Goal: Task Accomplishment & Management: Use online tool/utility

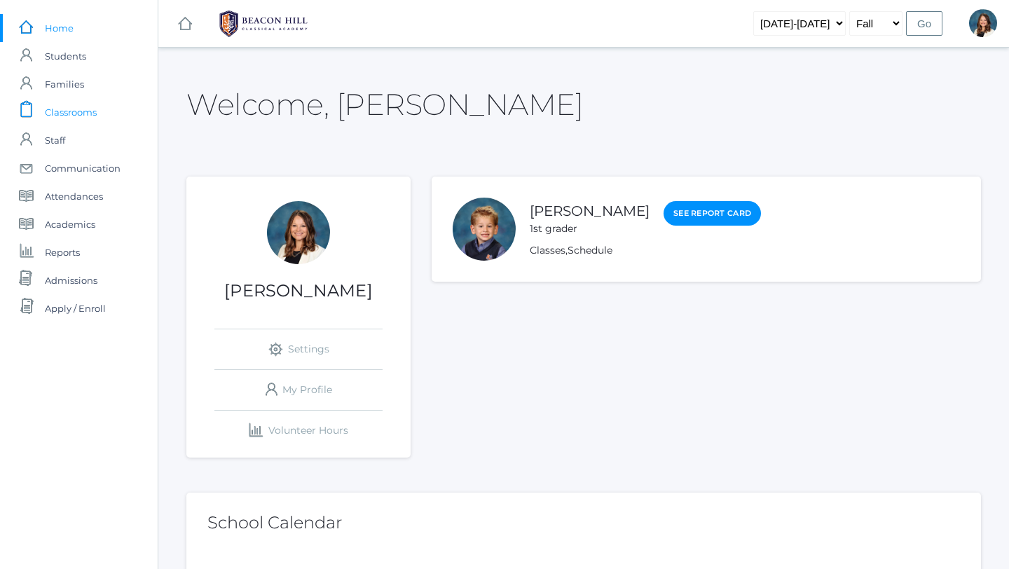
click at [92, 106] on span "Classrooms" at bounding box center [71, 112] width 52 height 28
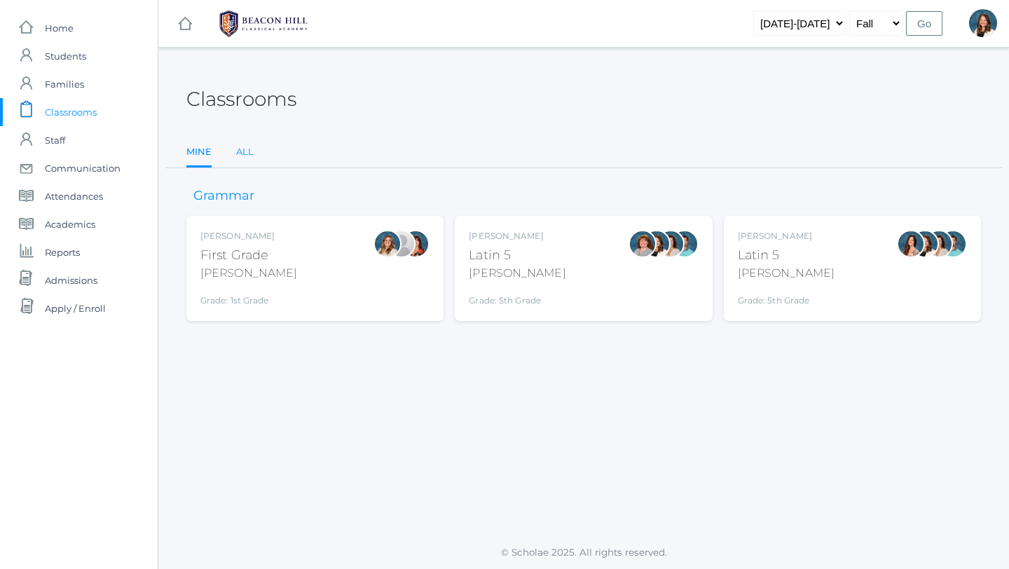
click at [240, 146] on link "All" at bounding box center [245, 152] width 18 height 28
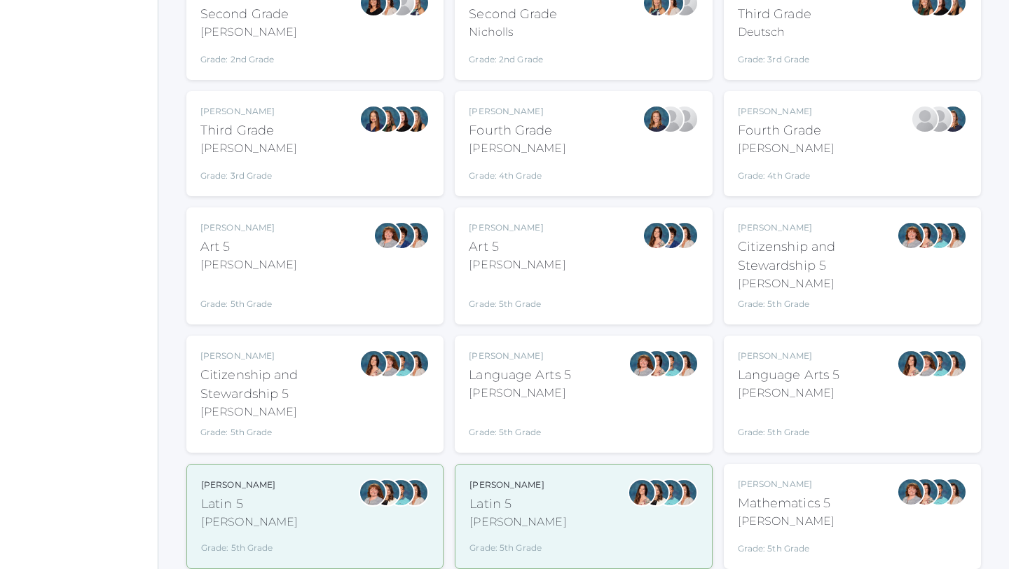
scroll to position [476, 0]
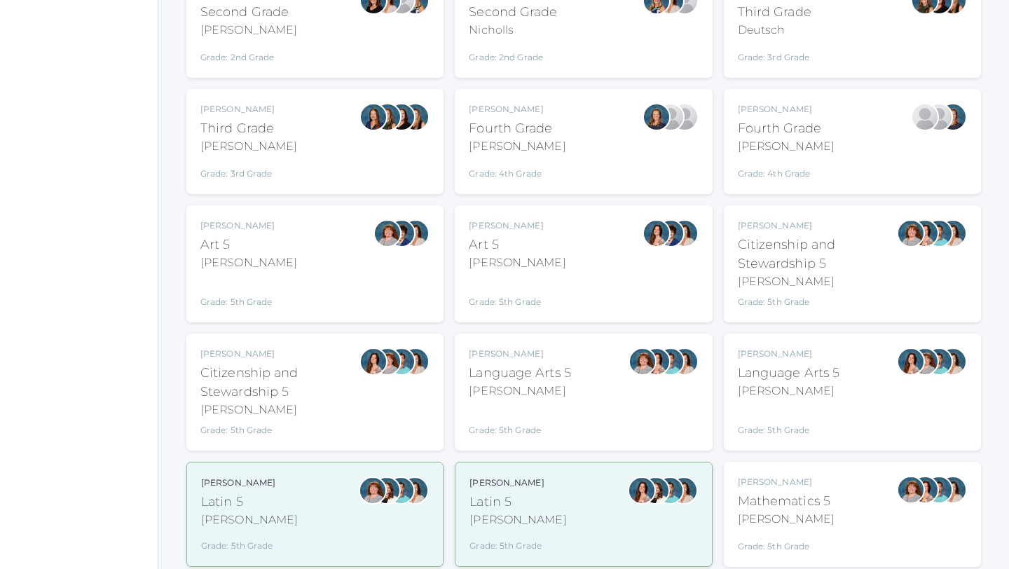
click at [753, 378] on div "Salazar" at bounding box center [788, 390] width 102 height 17
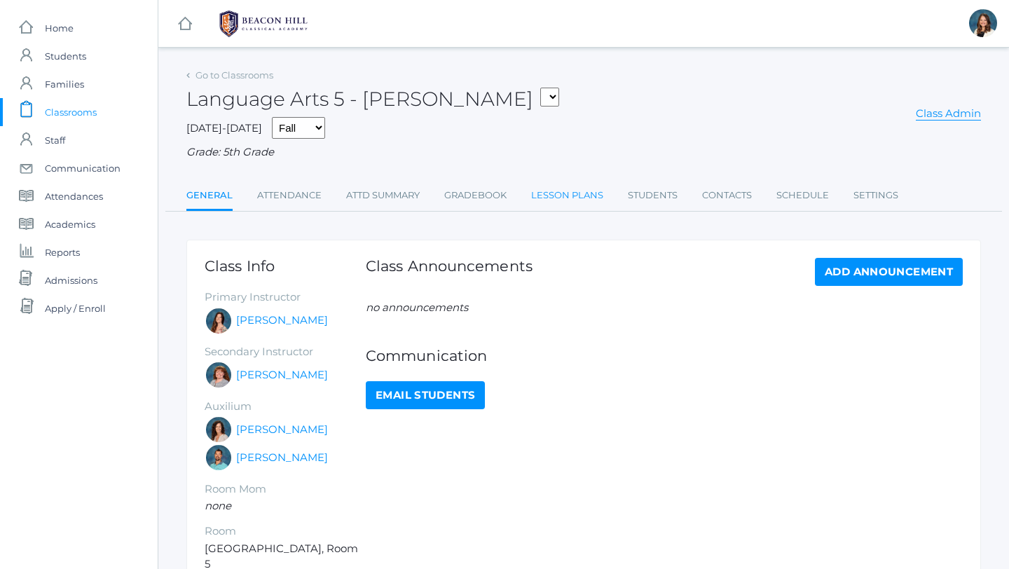
click at [554, 195] on link "Lesson Plans" at bounding box center [567, 195] width 72 height 28
click at [553, 195] on link "Lesson Plans" at bounding box center [567, 195] width 72 height 28
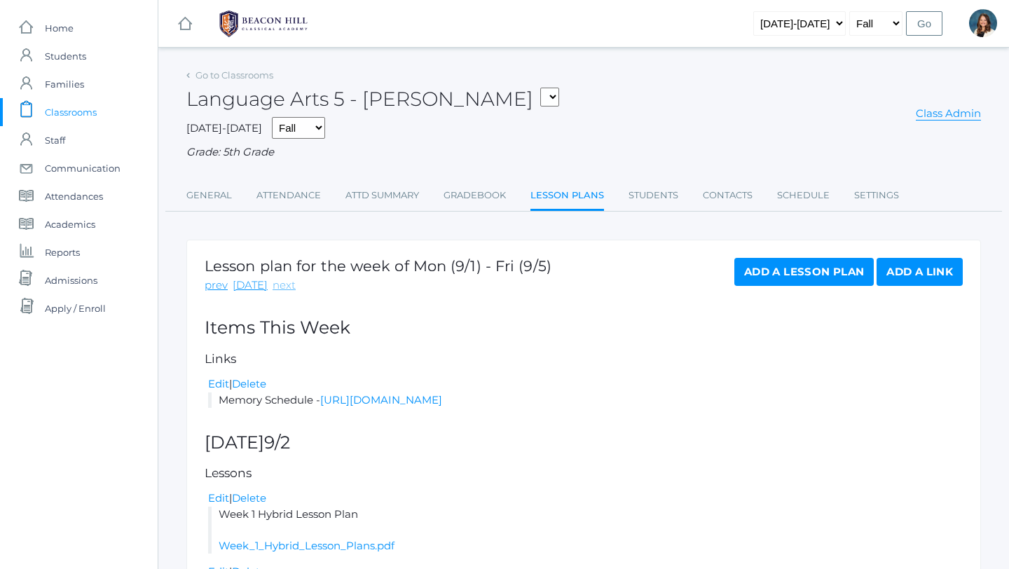
click at [281, 284] on link "next" at bounding box center [283, 285] width 23 height 16
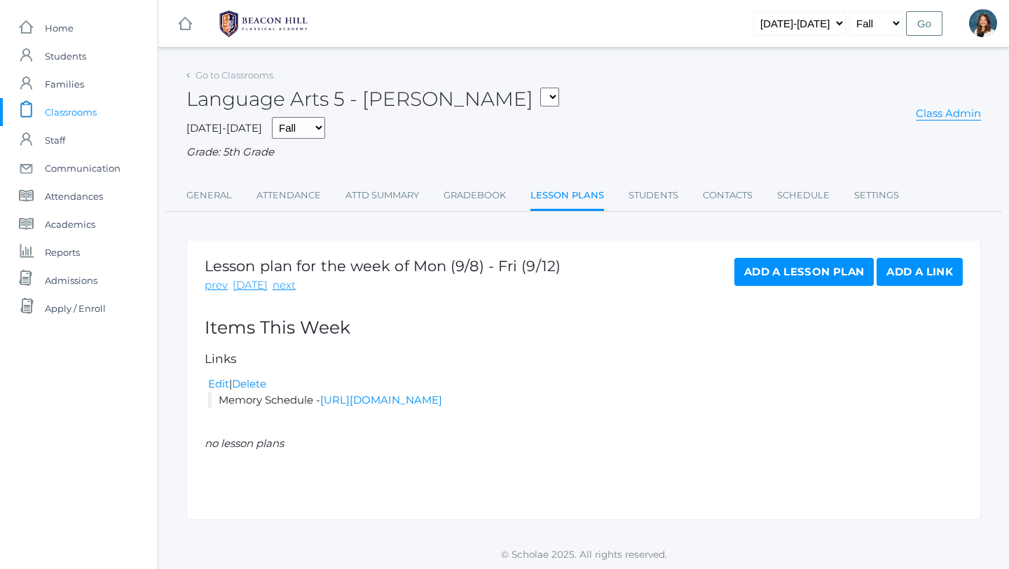
click at [932, 266] on link "Add a Link" at bounding box center [919, 272] width 86 height 28
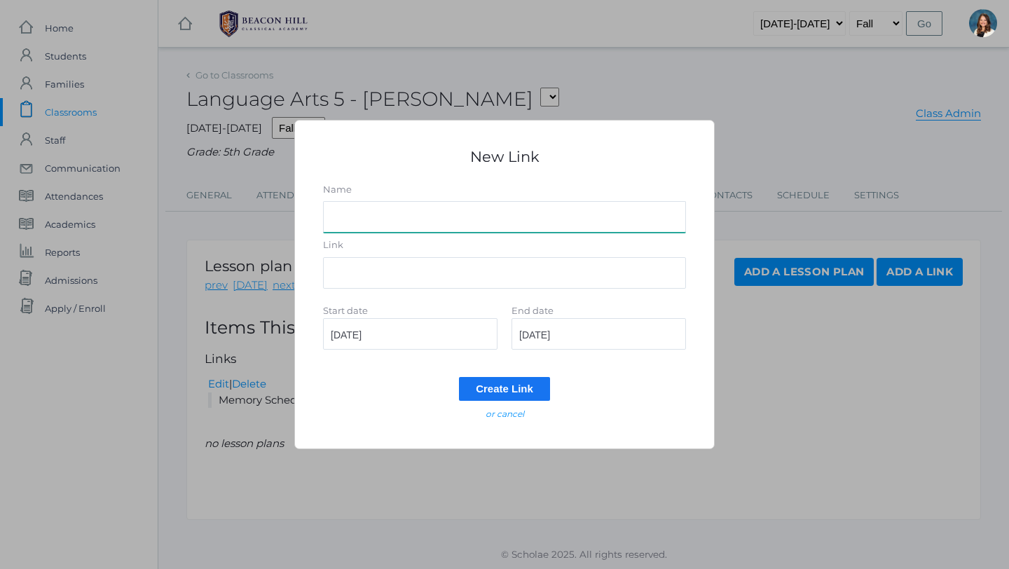
click at [366, 219] on input "Name" at bounding box center [504, 217] width 363 height 32
type input "Latin Primer Homework Word List 1"
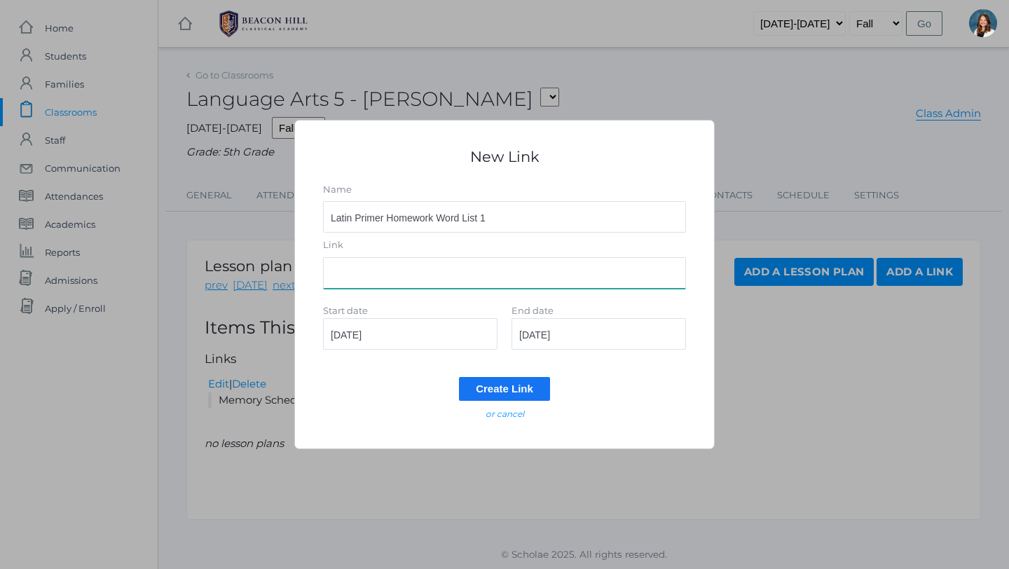
click at [359, 272] on input "Link" at bounding box center [504, 273] width 363 height 32
paste input "[URL][DOMAIN_NAME]"
type input "[URL][DOMAIN_NAME]"
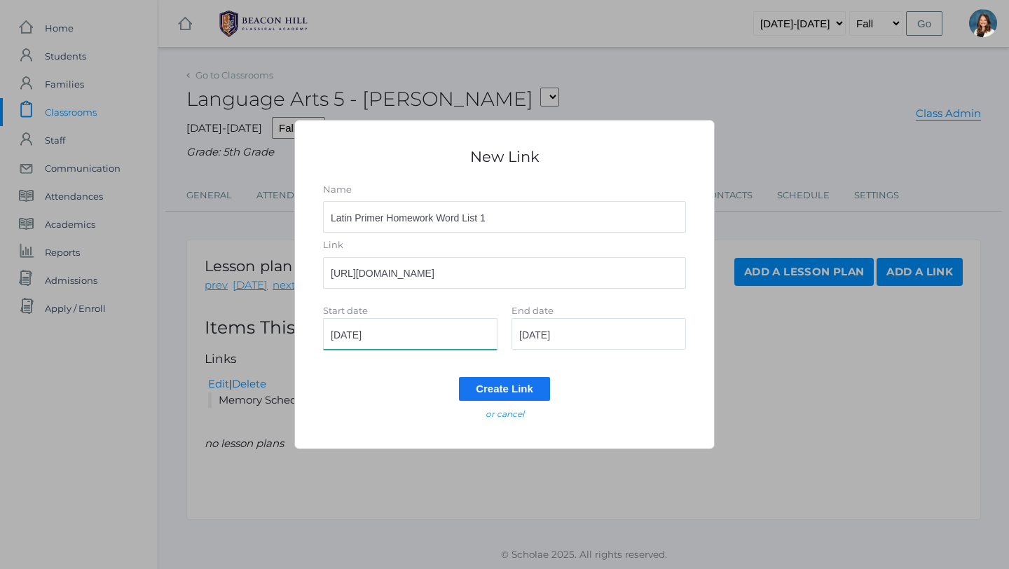
click at [394, 335] on input "[DATE]" at bounding box center [410, 334] width 174 height 32
click at [577, 332] on input "[DATE]" at bounding box center [598, 334] width 174 height 32
type input "[DATE]"
click at [521, 387] on input "Create Link" at bounding box center [504, 388] width 91 height 23
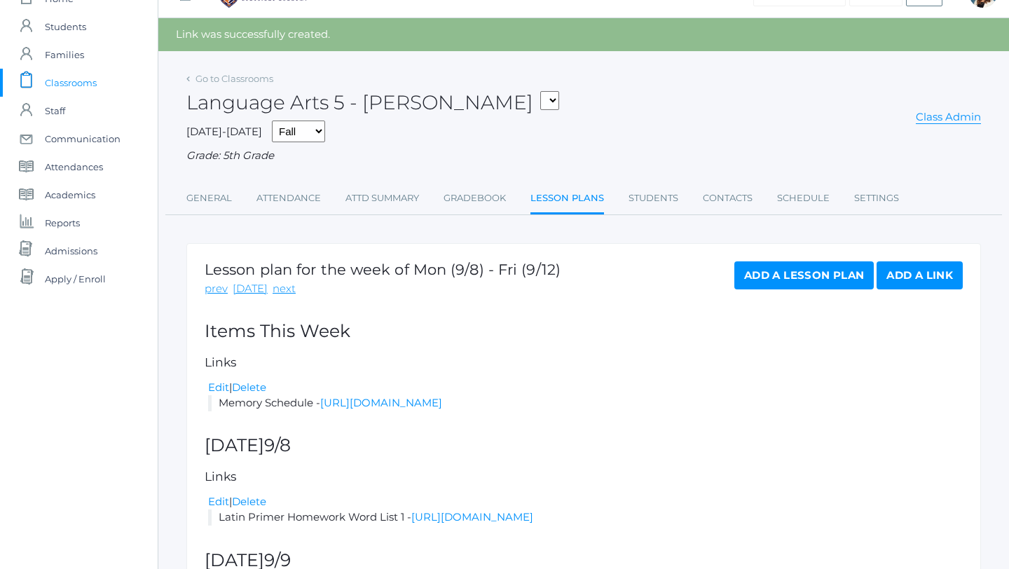
scroll to position [10, 0]
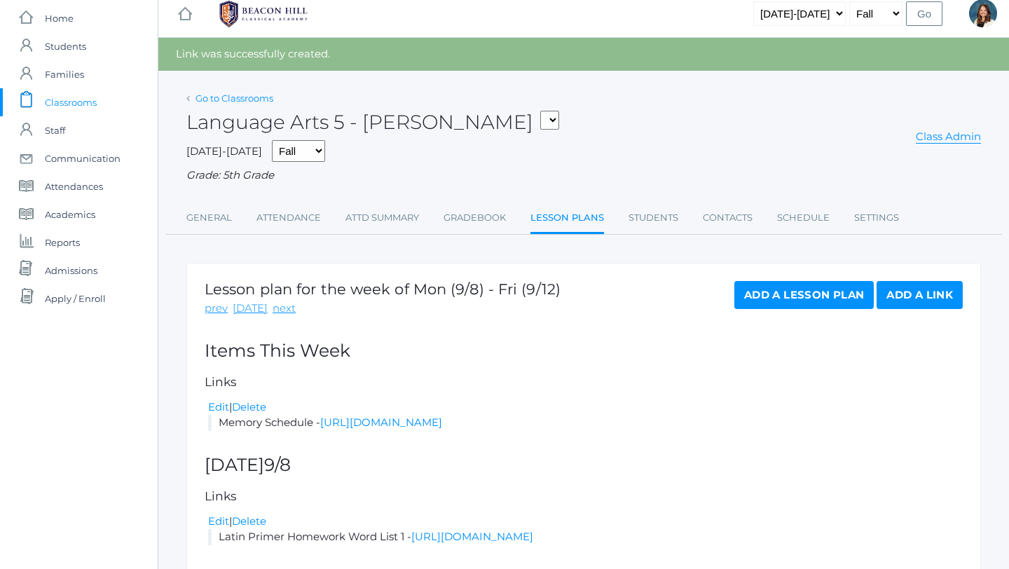
click at [215, 93] on link "Go to Classrooms" at bounding box center [234, 97] width 78 height 11
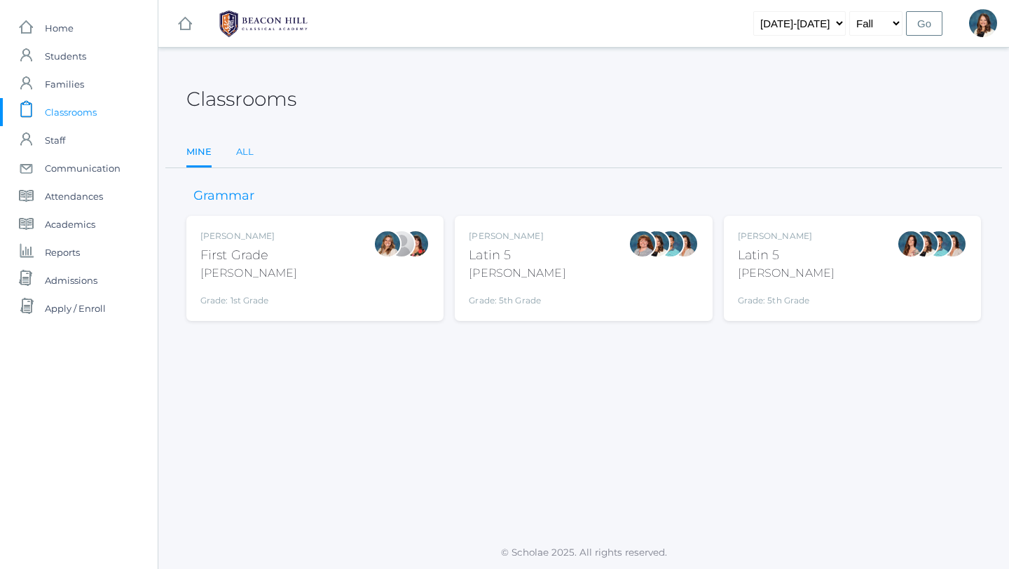
click at [243, 146] on link "All" at bounding box center [245, 152] width 18 height 28
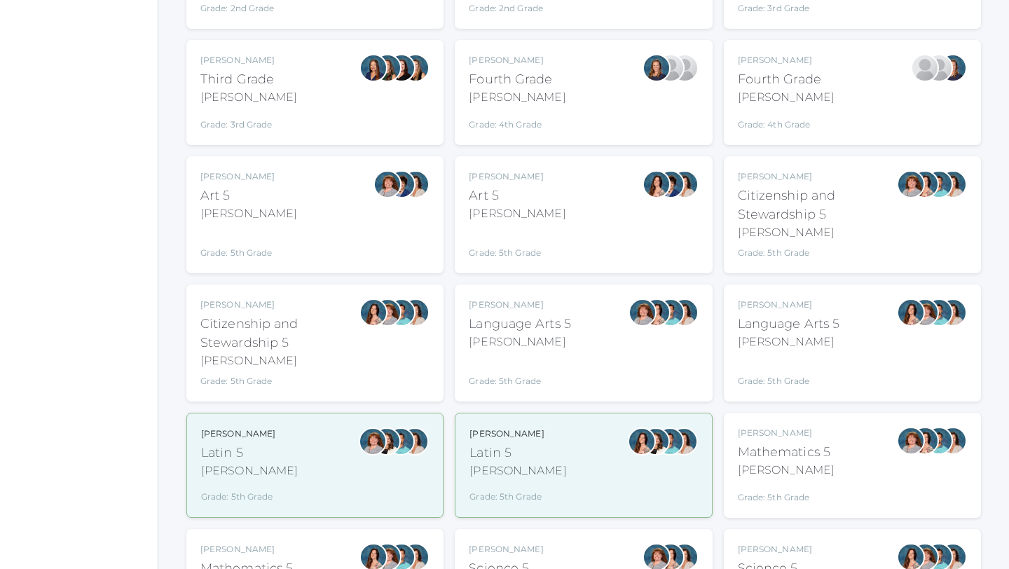
scroll to position [525, 0]
click at [555, 349] on div "Sarah Bence Language Arts 5 Bence Grade: 5th Grade 05LA" at bounding box center [520, 342] width 102 height 89
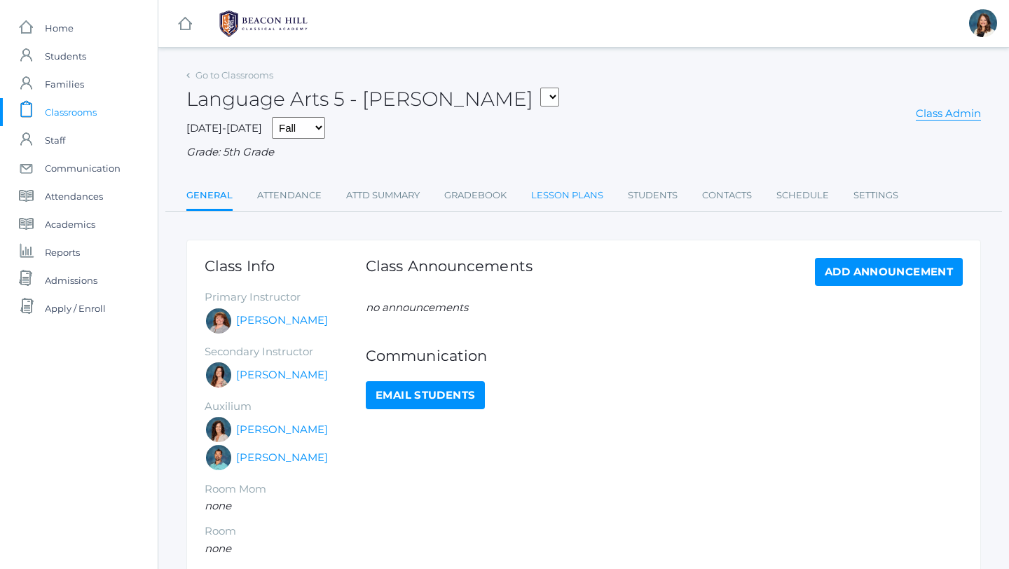
click at [565, 197] on link "Lesson Plans" at bounding box center [567, 195] width 72 height 28
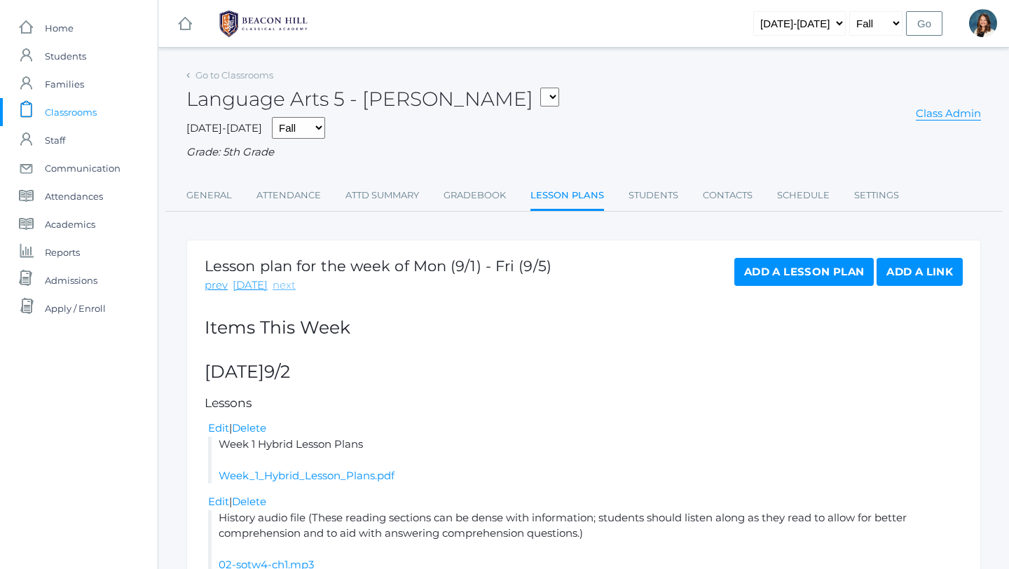
click at [279, 286] on link "next" at bounding box center [283, 285] width 23 height 16
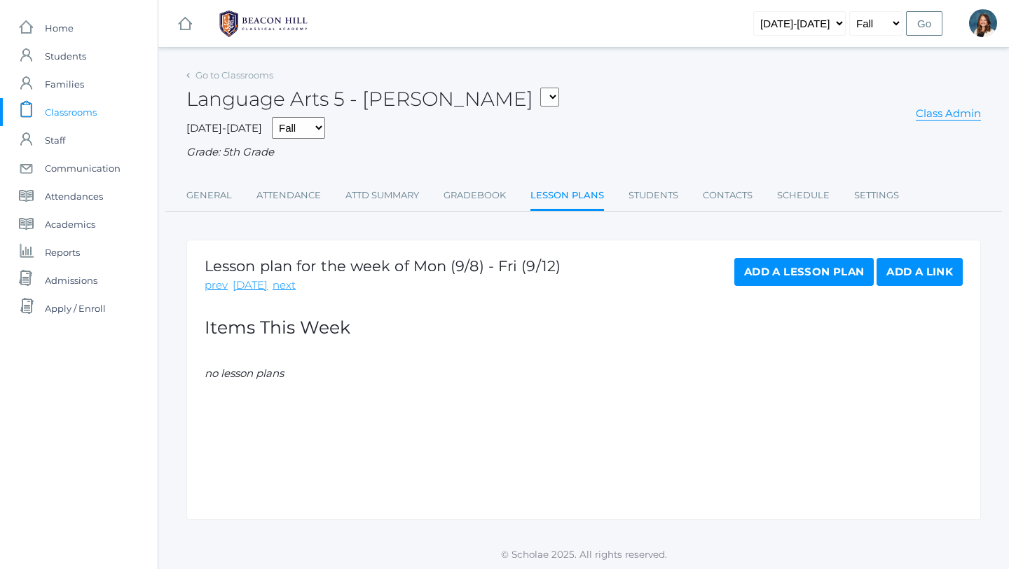
click at [899, 267] on link "Add a Link" at bounding box center [919, 272] width 86 height 28
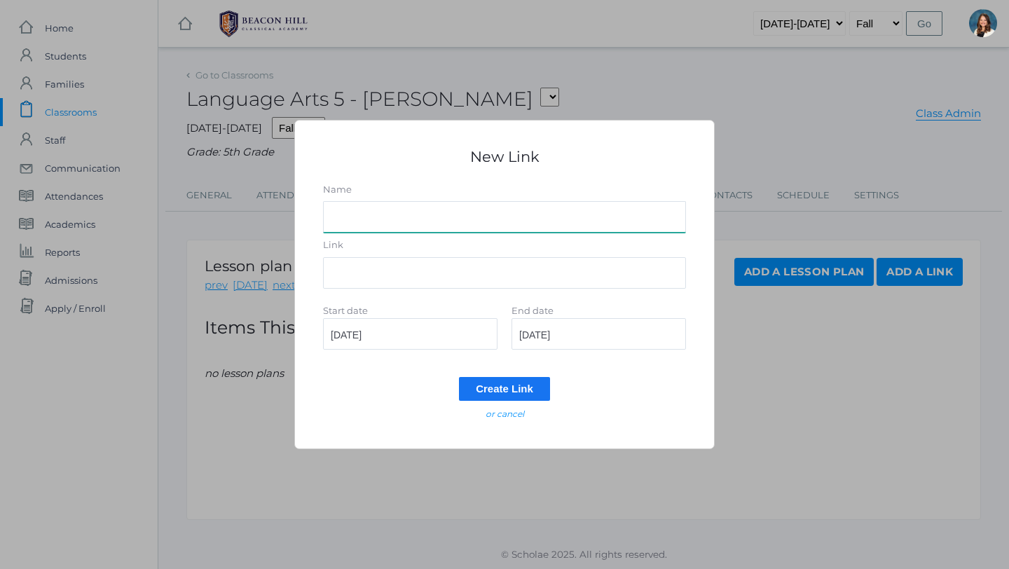
click at [411, 216] on input "Name" at bounding box center [504, 217] width 363 height 32
type input "Latin Primer Homework Word List 1"
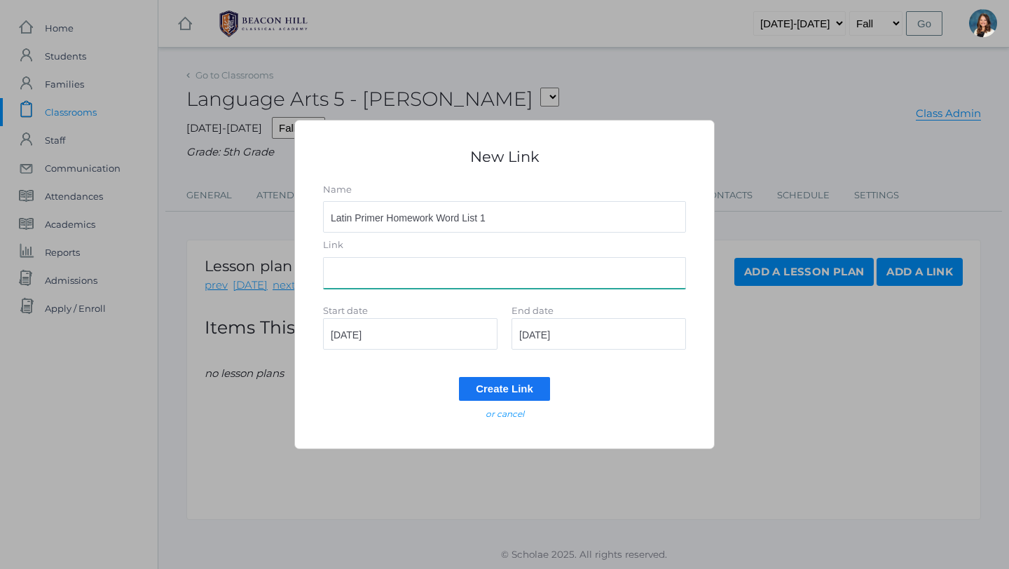
click at [378, 277] on input "Link" at bounding box center [504, 273] width 363 height 32
paste input "https://drive.google.com/file/d/1LBRL6UTiZUmWtbnCQhumLXH0NJC3bk05/view?usp=shar…"
type input "https://drive.google.com/file/d/1LBRL6UTiZUmWtbnCQhumLXH0NJC3bk05/view?usp=shar…"
click at [583, 337] on input "2025-09-08" at bounding box center [598, 334] width 174 height 32
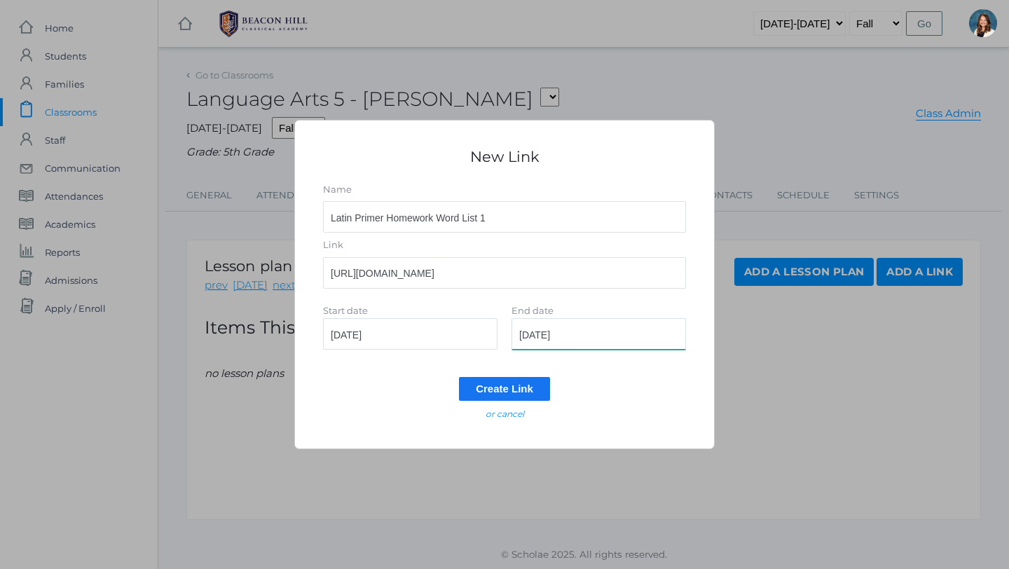
scroll to position [0, 0]
type input "2025-09-09"
click at [519, 389] on input "Create Link" at bounding box center [504, 388] width 91 height 23
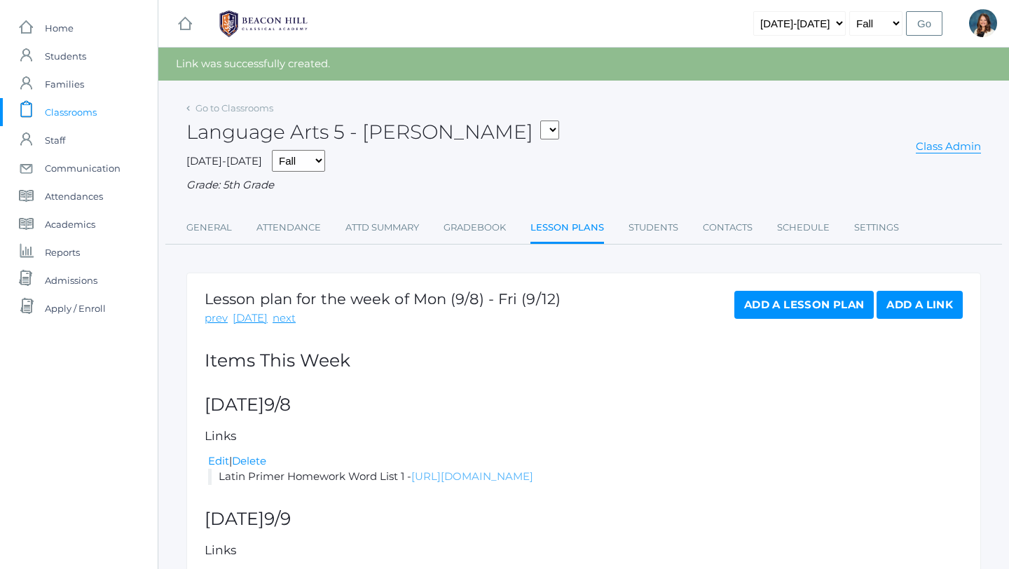
click at [527, 478] on link "https://drive.google.com/file/d/1LBRL6UTiZUmWtbnCQhumLXH0NJC3bk05/view?usp=shar…" at bounding box center [472, 475] width 122 height 13
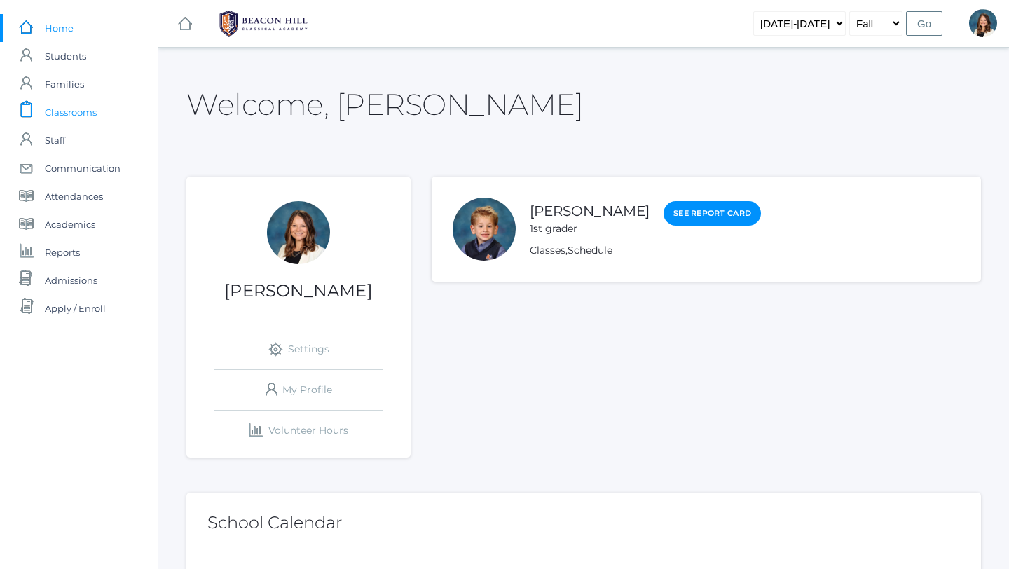
click at [83, 106] on span "Classrooms" at bounding box center [71, 112] width 52 height 28
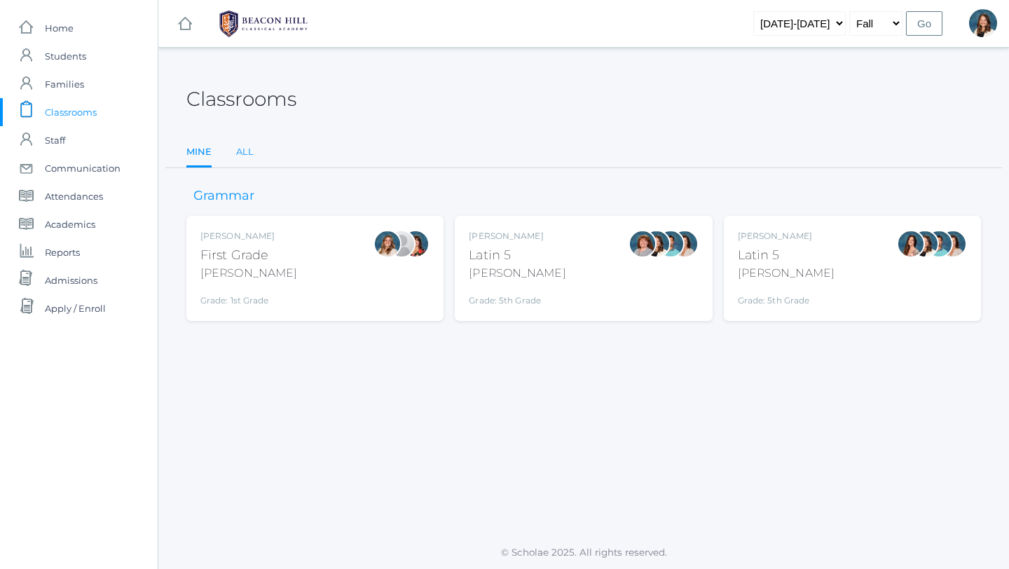
click at [246, 146] on link "All" at bounding box center [245, 152] width 18 height 28
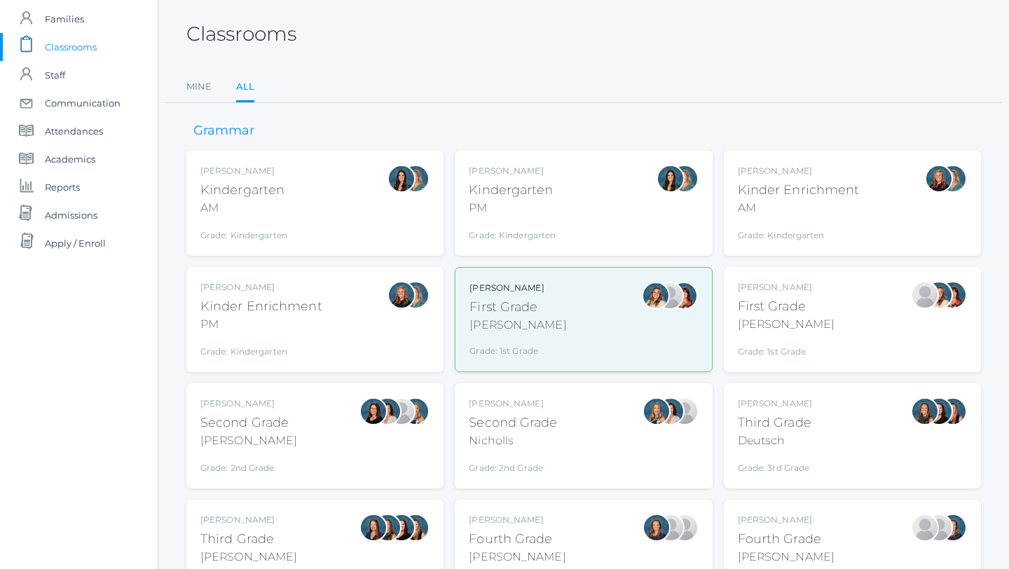
scroll to position [76, 0]
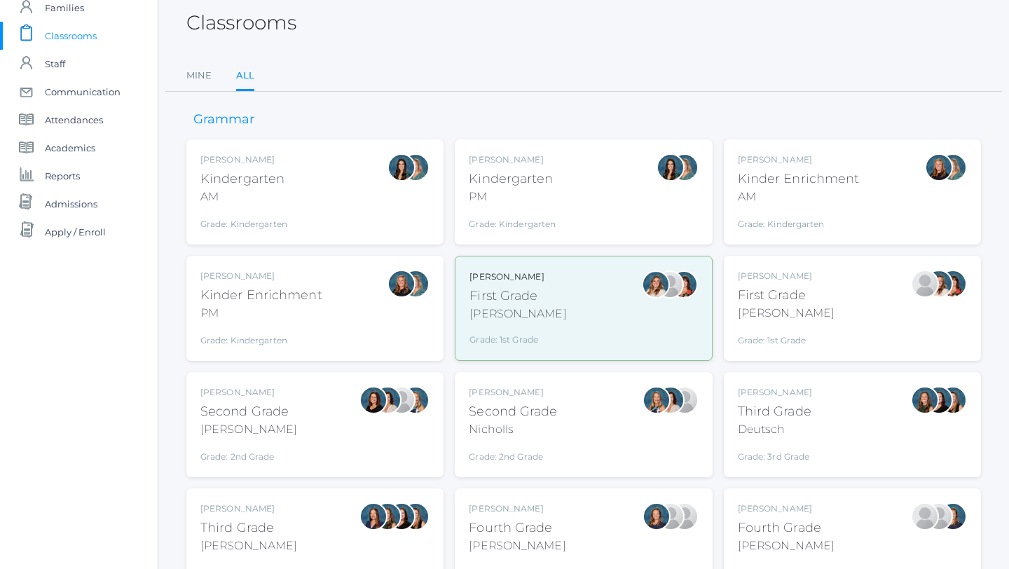
click at [830, 319] on div "Jaimie Watson First Grade Watson Grade: 1st Grade 01LA" at bounding box center [851, 308] width 229 height 77
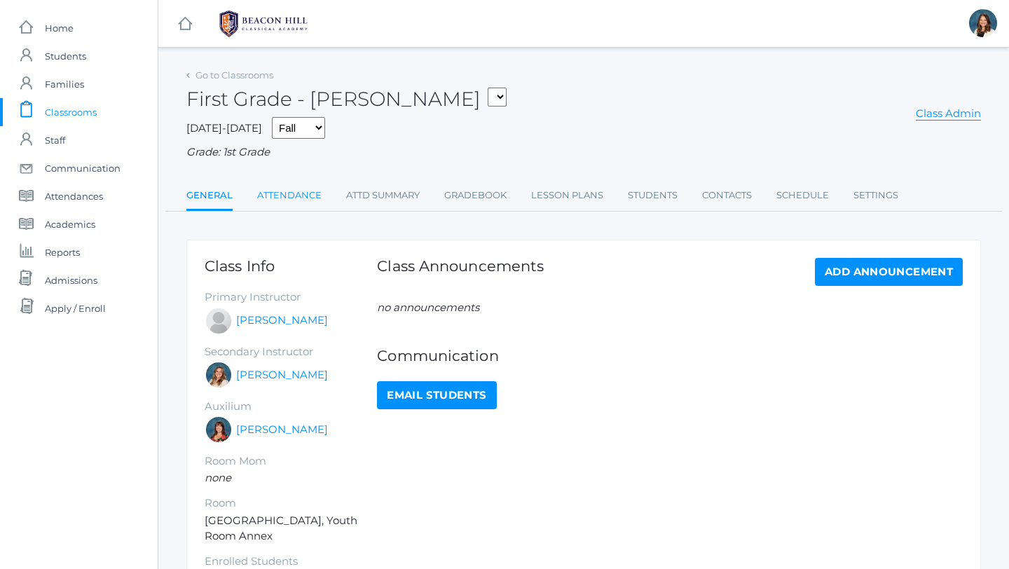
click at [291, 193] on link "Attendance" at bounding box center [289, 195] width 64 height 28
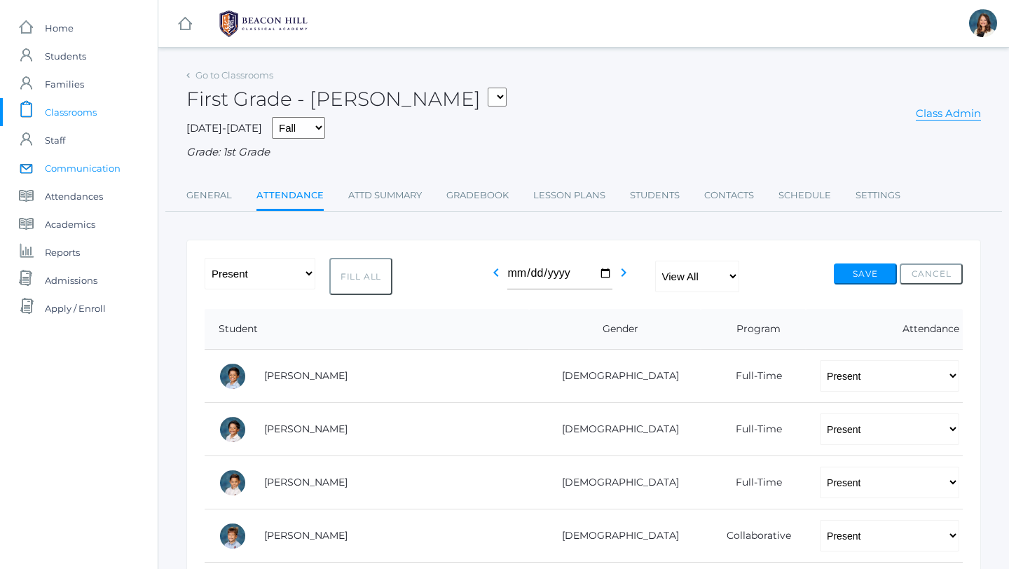
click at [111, 166] on span "Communication" at bounding box center [83, 168] width 76 height 28
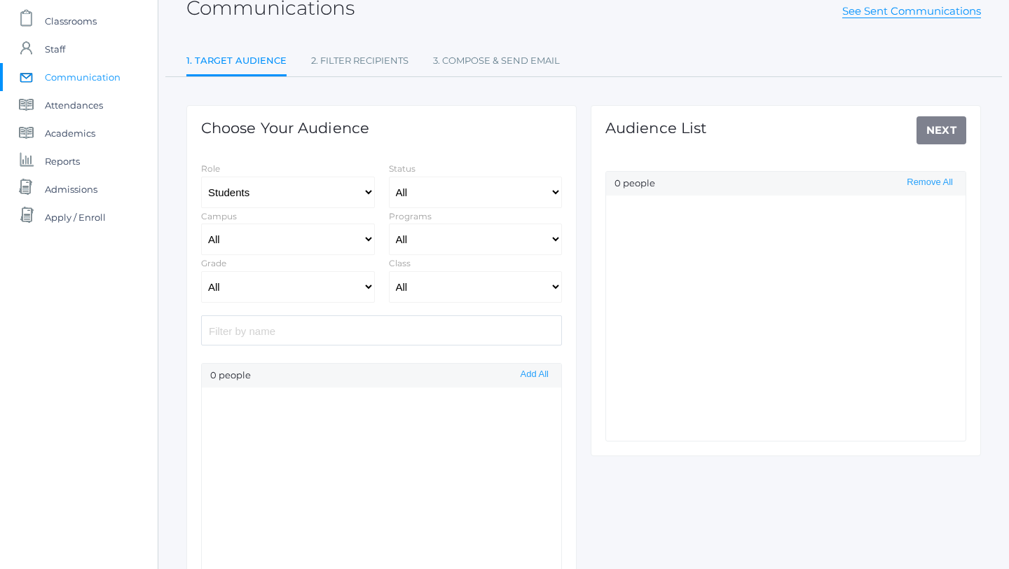
scroll to position [93, 0]
select select "Enrolled"
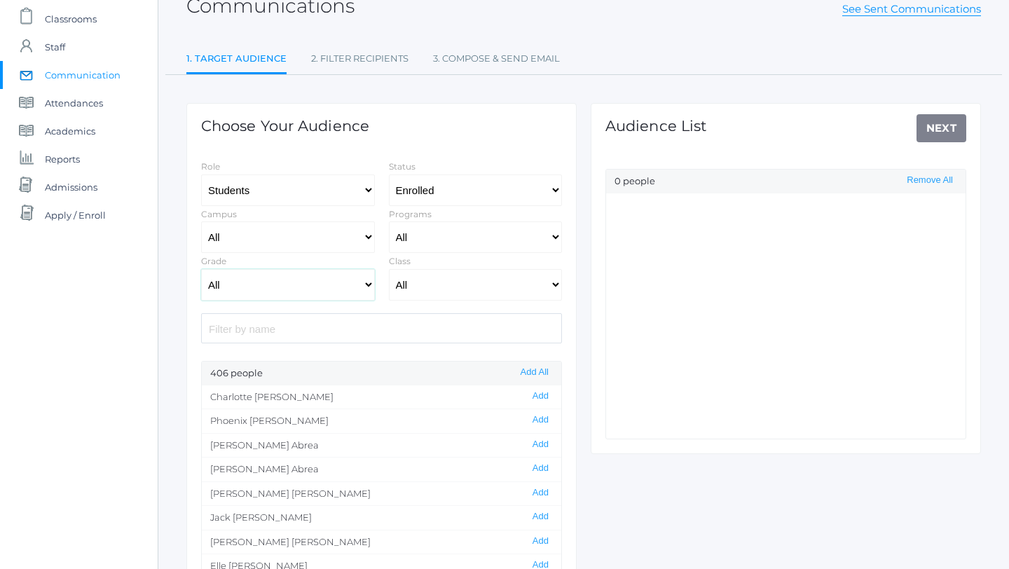
click at [364, 282] on select "All Grammar - Kindergarten - 1st Grade - 2nd Grade - 3rd Grade - 4th Grade - 5t…" at bounding box center [288, 285] width 174 height 32
select select "1"
click at [555, 282] on select "All 01LA - First Grade [PERSON_NAME] 01LA - First Grade [PERSON_NAME] 02LA - Se…" at bounding box center [476, 285] width 174 height 32
select select "1989"
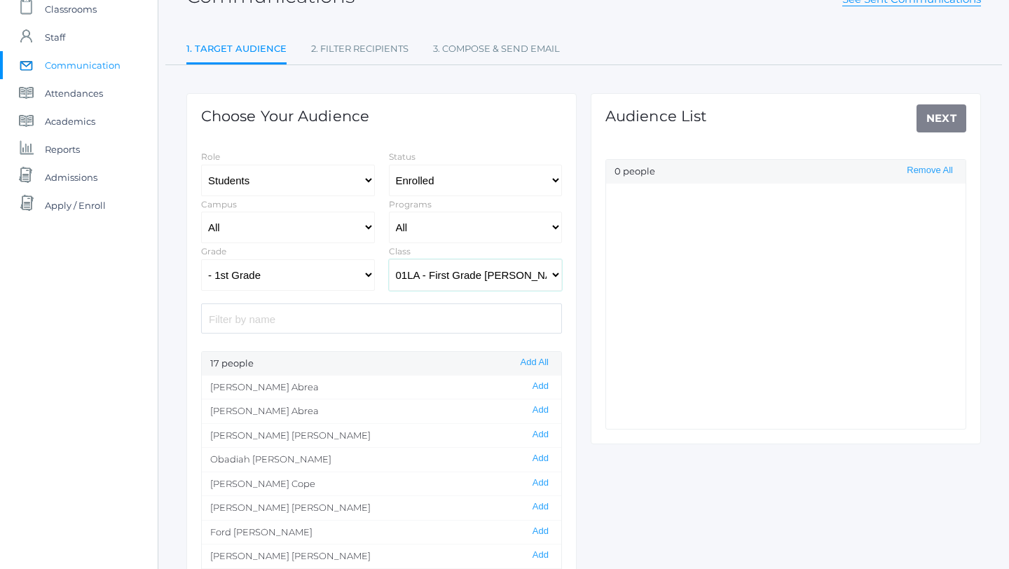
scroll to position [102, 0]
click at [537, 357] on button "Add All" at bounding box center [534, 363] width 36 height 12
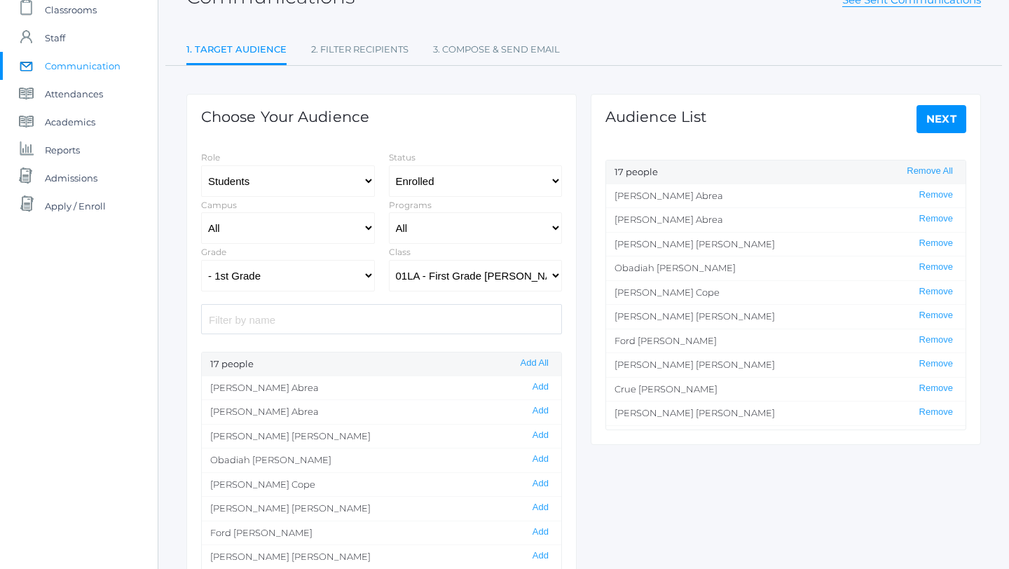
click at [944, 122] on link "Next" at bounding box center [941, 119] width 50 height 28
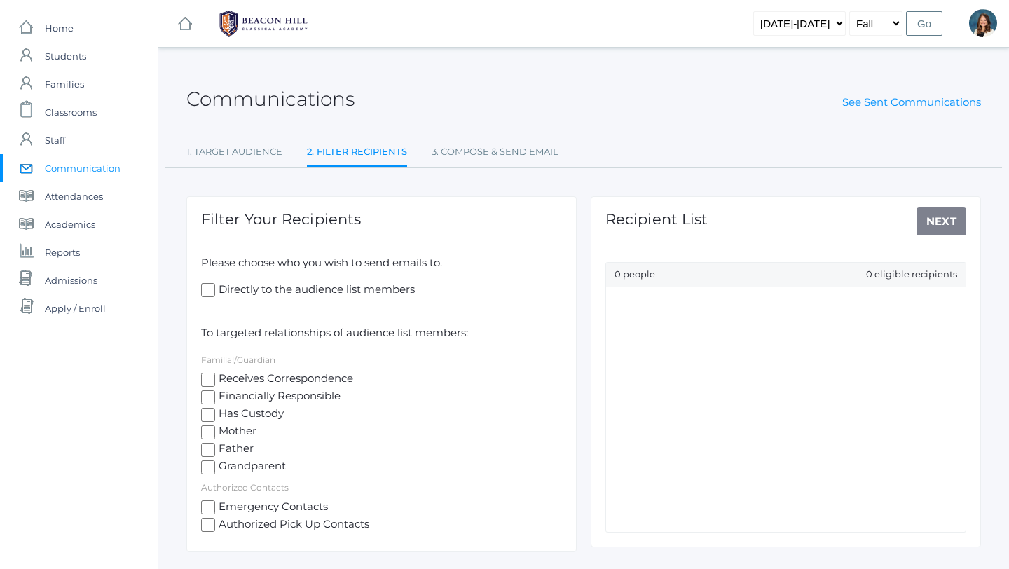
click at [205, 379] on input "Receives Correspondence" at bounding box center [208, 380] width 14 height 14
checkbox input "true"
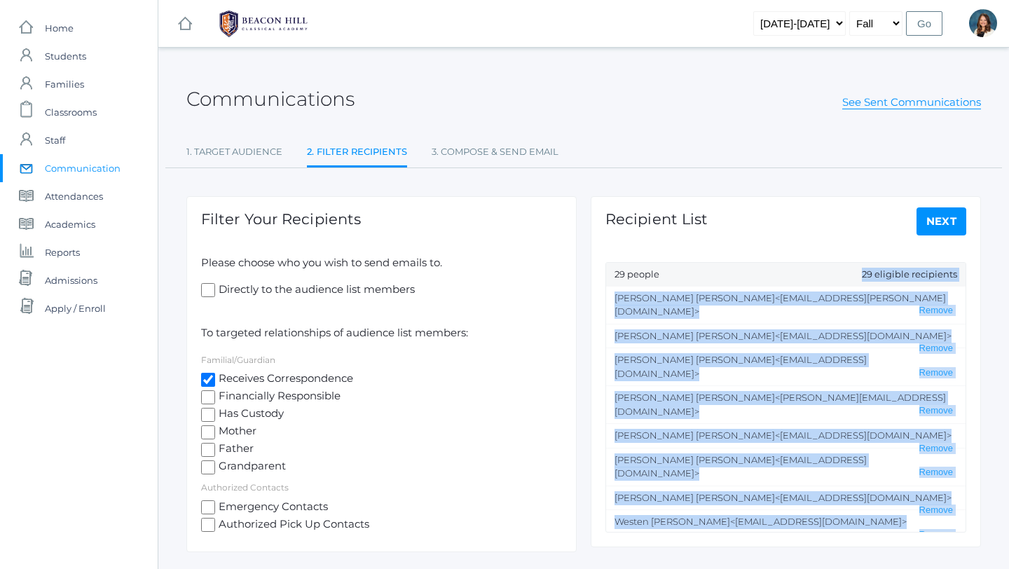
drag, startPoint x: 836, startPoint y: 468, endPoint x: 616, endPoint y: 285, distance: 285.4
click at [616, 285] on div "29 people 29 eligible recipients [PERSON_NAME] <[EMAIL_ADDRESS][PERSON_NAME][DO…" at bounding box center [785, 397] width 361 height 270
copy div "29 eligible recipients [PERSON_NAME] <[EMAIL_ADDRESS][PERSON_NAME][DOMAIN_NAME]…"
